Goal: Task Accomplishment & Management: Use online tool/utility

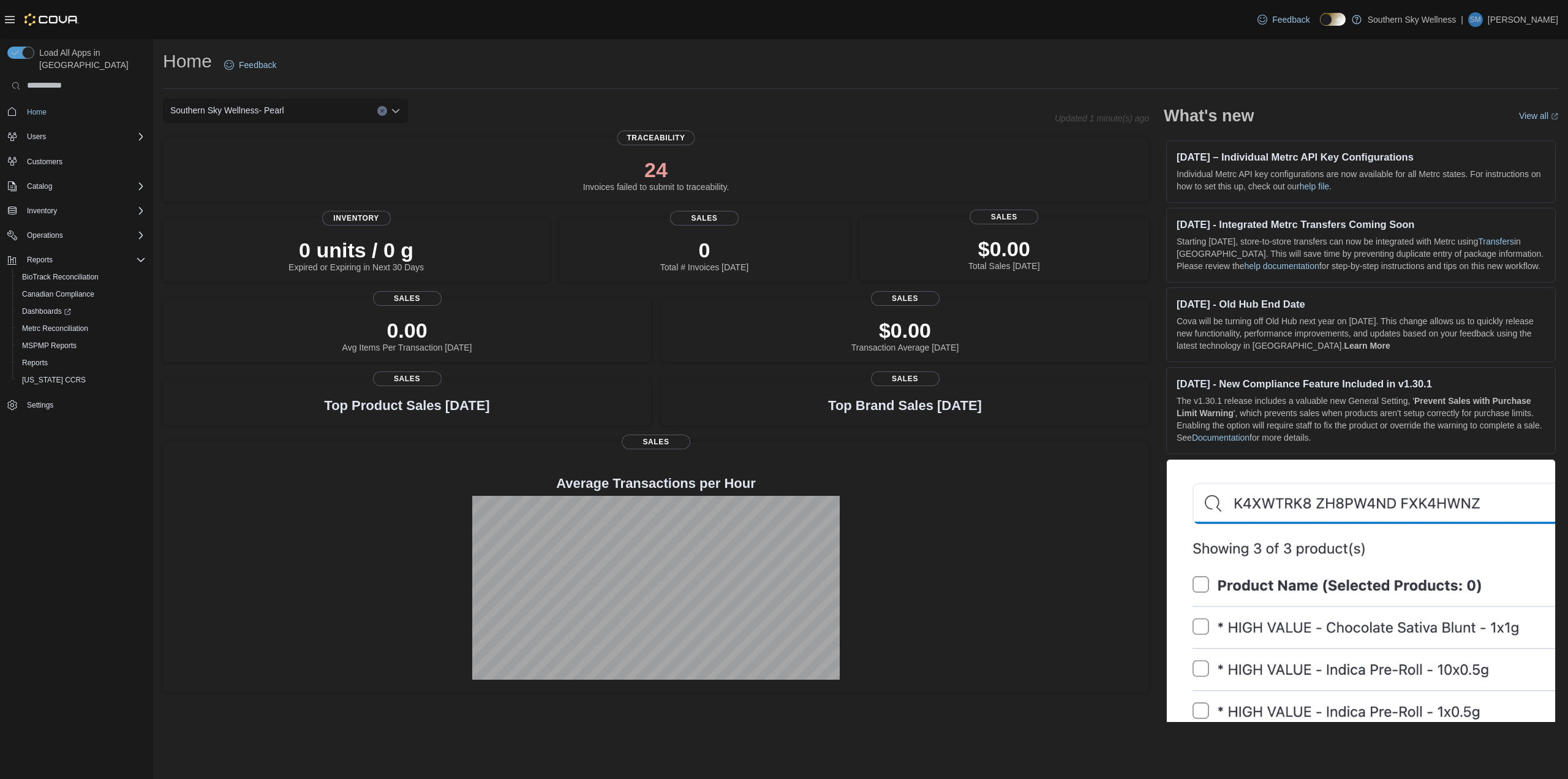
click at [1015, 248] on p "$0.00" at bounding box center [1003, 248] width 71 height 24
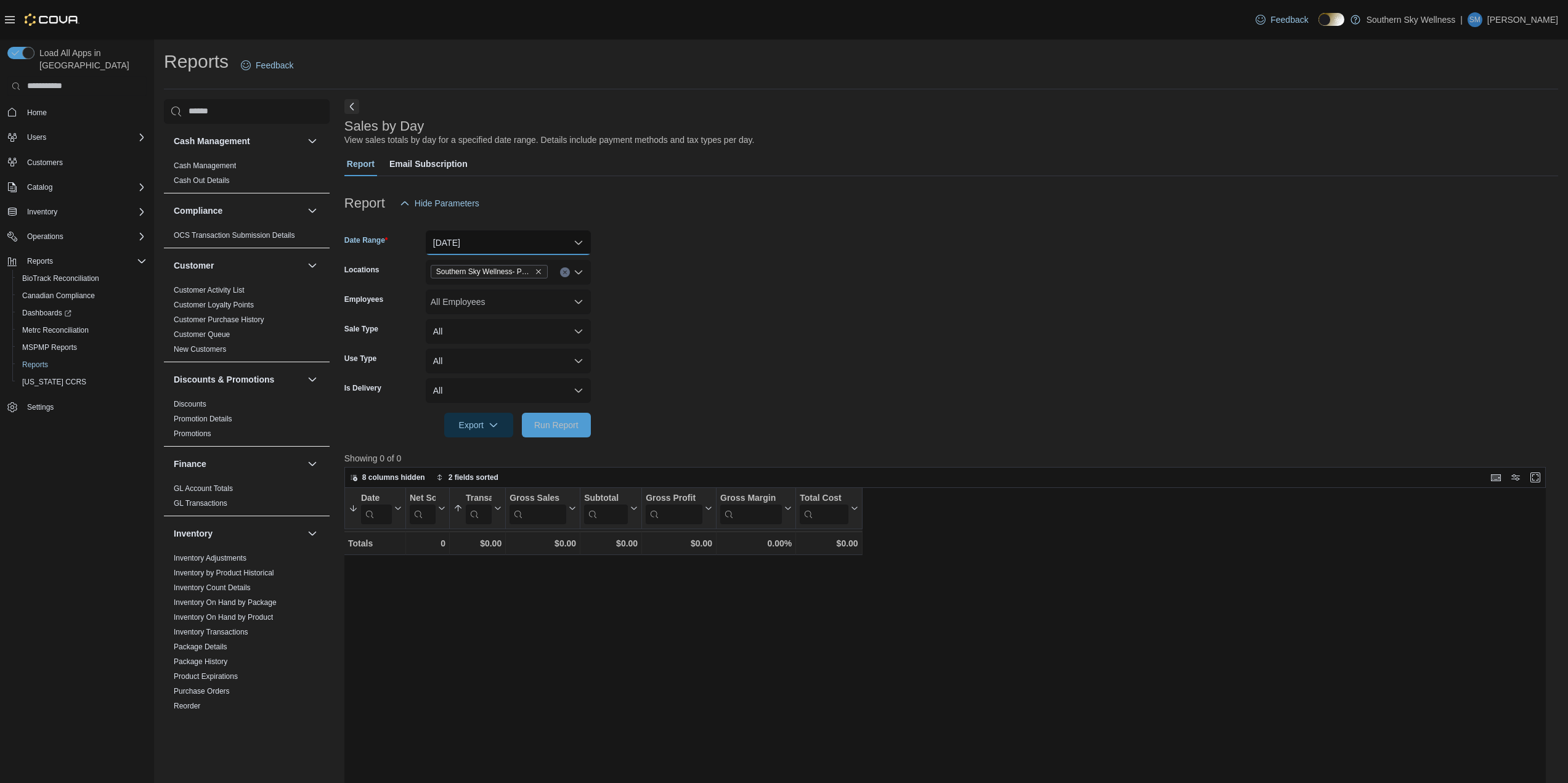
click at [578, 240] on button "[DATE]" at bounding box center [508, 242] width 165 height 25
click at [481, 345] on span "Last 7 Days" at bounding box center [515, 341] width 140 height 15
click at [555, 425] on span "Run Report" at bounding box center [556, 425] width 45 height 13
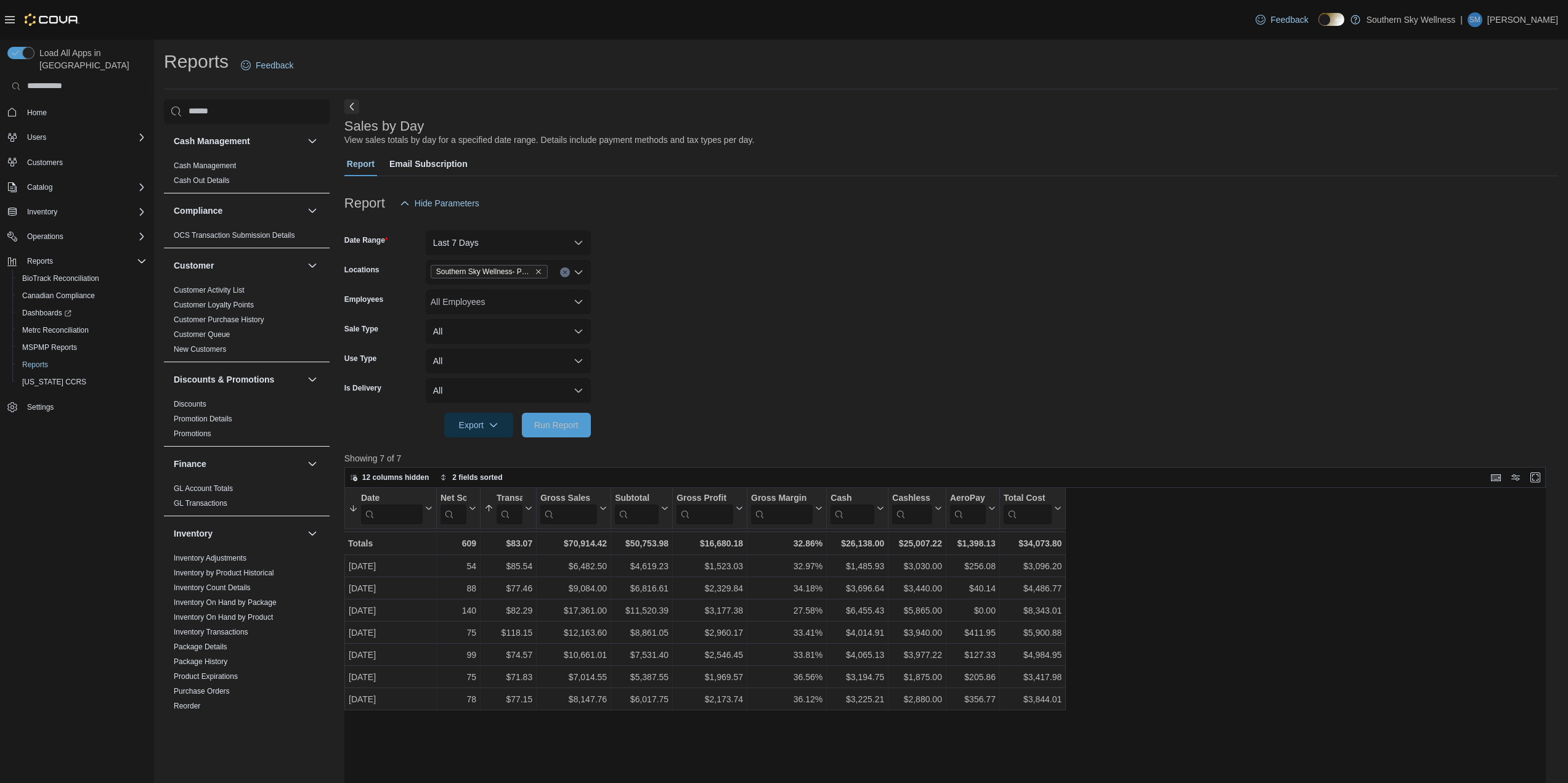
click at [657, 331] on form "Date Range Last 7 Days Locations Southern Sky Wellness- Pearl Employees All Emp…" at bounding box center [951, 325] width 1213 height 222
drag, startPoint x: 1444, startPoint y: 0, endPoint x: 1325, endPoint y: 130, distance: 176.2
click at [1325, 130] on div "Sales by Day View sales totals by day for a specified date range. Details inclu…" at bounding box center [948, 132] width 1207 height 27
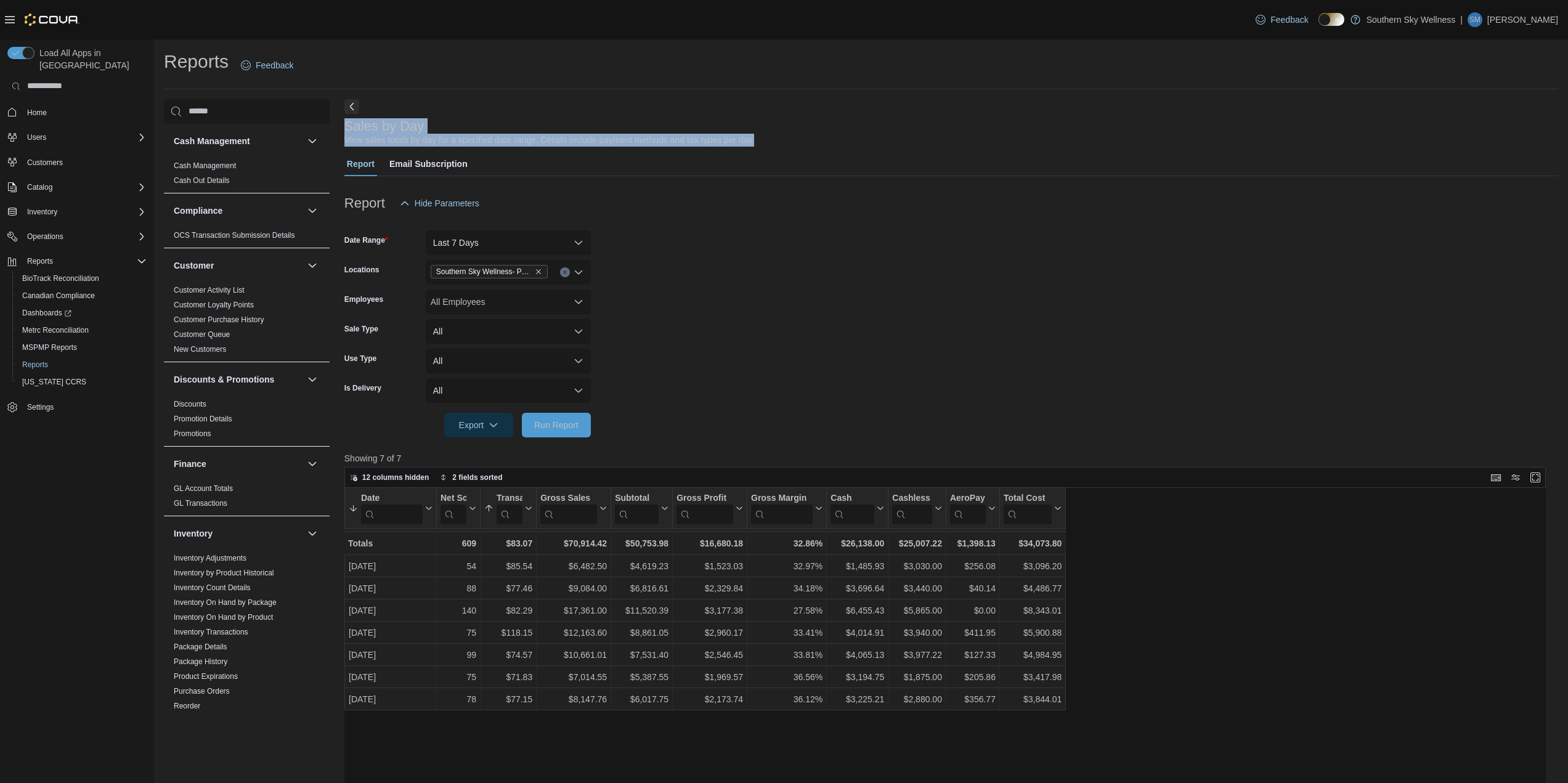
drag, startPoint x: 772, startPoint y: 140, endPoint x: 418, endPoint y: 109, distance: 355.4
click at [418, 109] on div "Sales by Day View sales totals by day for a specified date range. Details inclu…" at bounding box center [951, 596] width 1213 height 994
click at [515, 108] on div "Sales by Day View sales totals by day for a specified date range. Details inclu…" at bounding box center [951, 596] width 1213 height 994
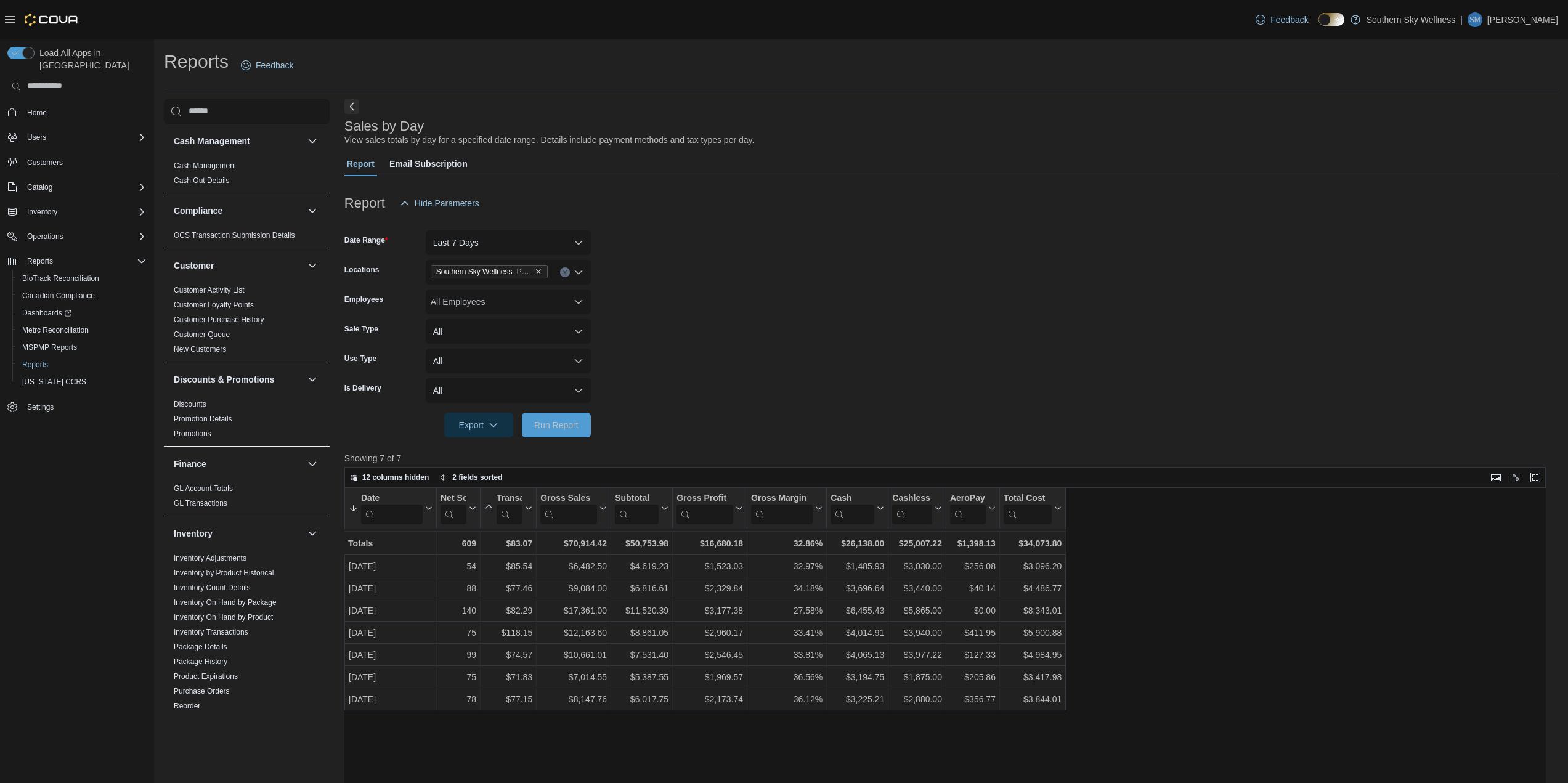
click at [690, 746] on div "Date Sorted by Transaction Average, ascending , then sorted by Date, descending…" at bounding box center [950, 790] width 1211 height 605
click at [822, 734] on div "Date Sorted by Transaction Average, ascending , then sorted by Date, descending…" at bounding box center [950, 790] width 1211 height 605
click at [842, 759] on div "Date Sorted by Transaction Average, ascending , then sorted by Date, descending…" at bounding box center [950, 790] width 1211 height 605
click at [797, 286] on form "Date Range Last 7 Days Locations Southern Sky Wellness- Pearl Employees All Emp…" at bounding box center [951, 325] width 1213 height 222
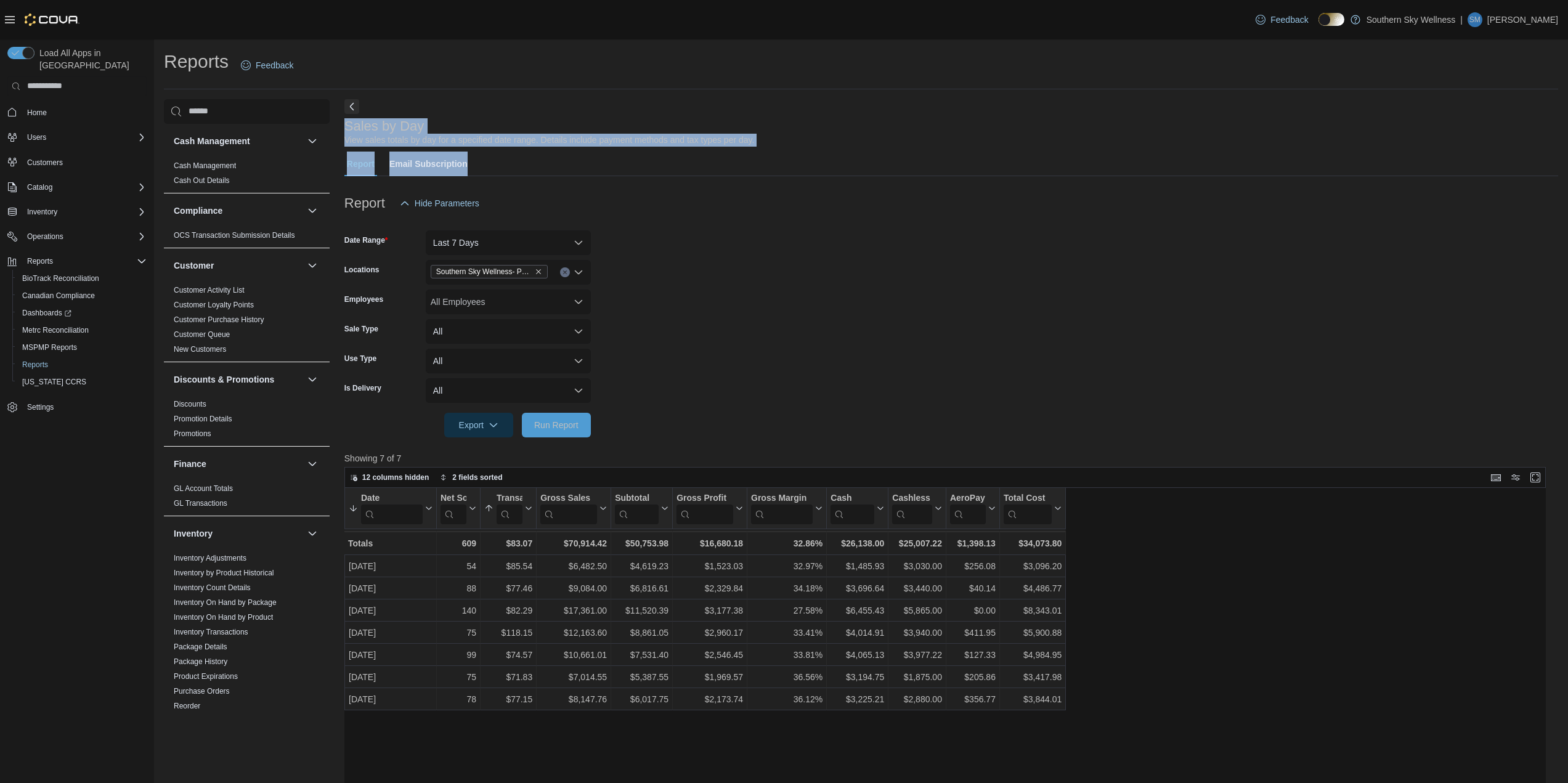
drag, startPoint x: 481, startPoint y: 163, endPoint x: 348, endPoint y: 129, distance: 137.3
click at [348, 129] on div "Sales by Day View sales totals by day for a specified date range. Details inclu…" at bounding box center [951, 596] width 1213 height 994
click at [544, 168] on div "Report Email Subscription" at bounding box center [951, 163] width 1213 height 25
drag, startPoint x: 489, startPoint y: 168, endPoint x: 347, endPoint y: 123, distance: 149.0
click at [347, 123] on div "Sales by Day View sales totals by day for a specified date range. Details inclu…" at bounding box center [951, 596] width 1213 height 994
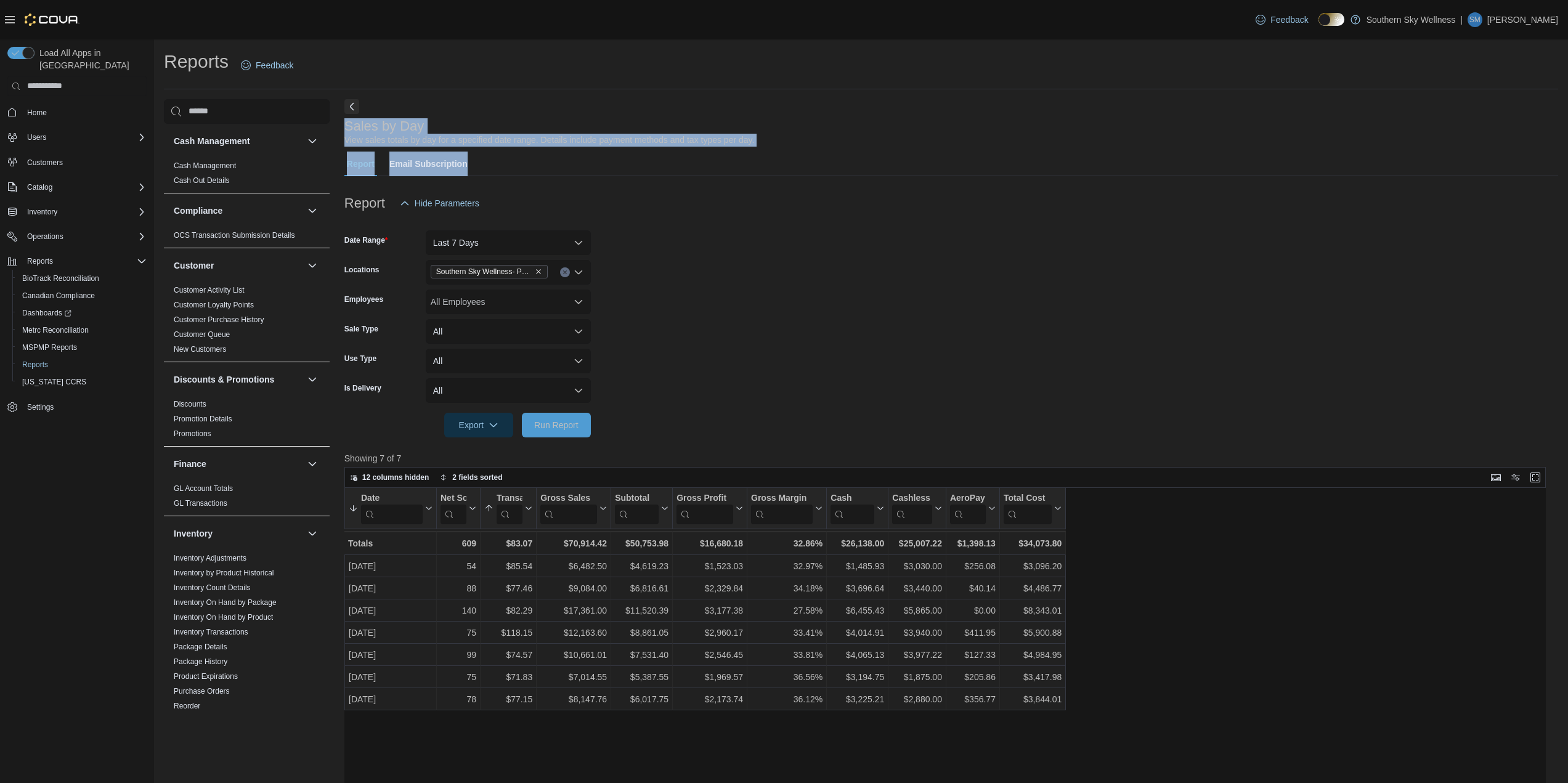
click at [484, 157] on div "Report Email Subscription" at bounding box center [951, 163] width 1213 height 25
drag, startPoint x: 489, startPoint y: 168, endPoint x: 346, endPoint y: 129, distance: 148.2
click at [346, 129] on div "Sales by Day View sales totals by day for a specified date range. Details inclu…" at bounding box center [951, 596] width 1213 height 994
click at [348, 127] on h3 "Sales by Day" at bounding box center [385, 126] width 80 height 15
click at [549, 129] on div "Sales by Day View sales totals by day for a specified date range. Details inclu…" at bounding box center [948, 132] width 1207 height 27
